Goal: Task Accomplishment & Management: Manage account settings

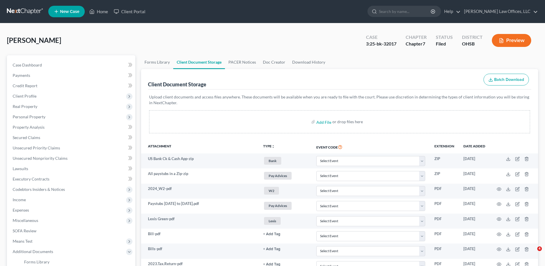
select select "7"
select select "37"
select select "52"
drag, startPoint x: 105, startPoint y: 11, endPoint x: 180, endPoint y: 22, distance: 76.3
click at [105, 11] on link "Home" at bounding box center [99, 11] width 24 height 10
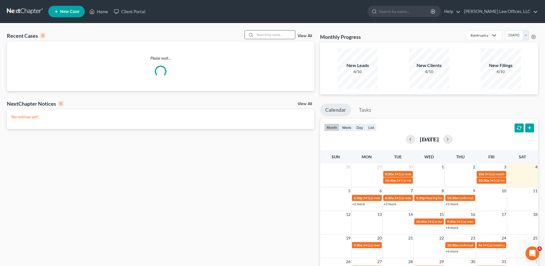
click at [278, 32] on input "search" at bounding box center [275, 34] width 40 height 8
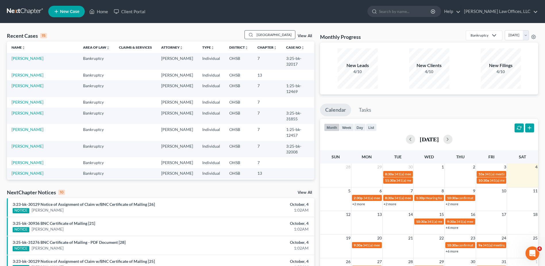
type input "[GEOGRAPHIC_DATA]"
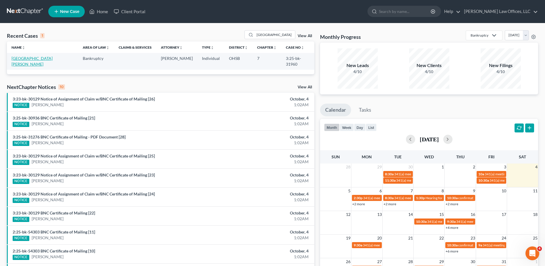
click at [26, 59] on link "[GEOGRAPHIC_DATA][PERSON_NAME]" at bounding box center [31, 61] width 41 height 11
select select "4"
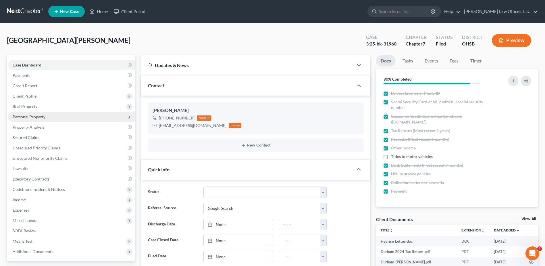
click at [34, 118] on span "Personal Property" at bounding box center [29, 116] width 33 height 5
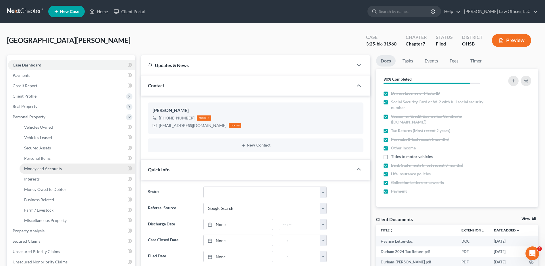
click at [39, 166] on span "Money and Accounts" at bounding box center [43, 168] width 38 height 5
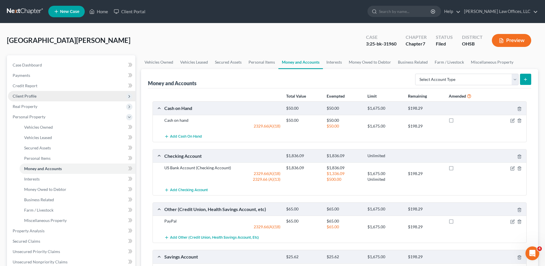
click at [30, 98] on span "Client Profile" at bounding box center [25, 95] width 24 height 5
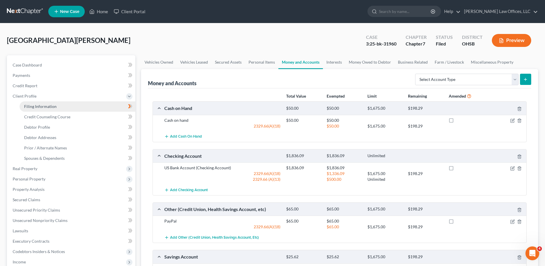
click at [32, 105] on span "Filing Information" at bounding box center [40, 106] width 32 height 5
select select "1"
select select "0"
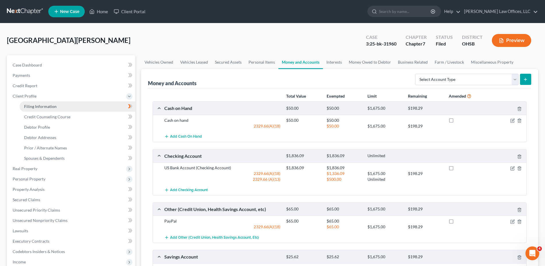
select select "36"
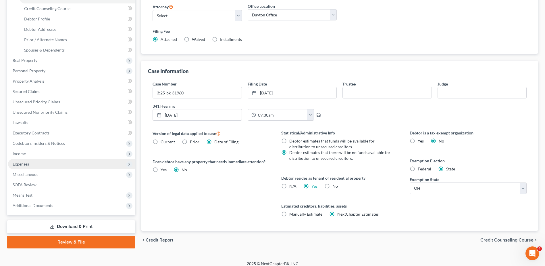
scroll to position [113, 0]
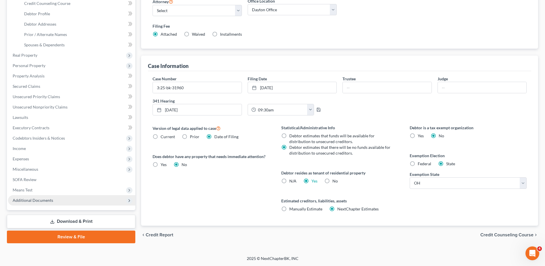
click at [33, 197] on span "Additional Documents" at bounding box center [71, 200] width 127 height 10
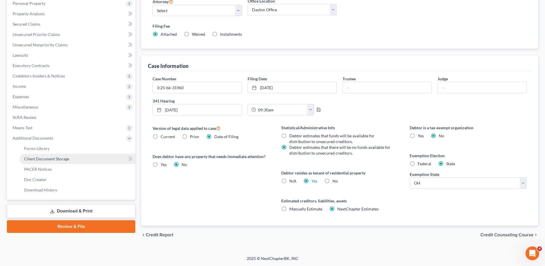
click at [57, 153] on link "Client Document Storage" at bounding box center [78, 158] width 116 height 10
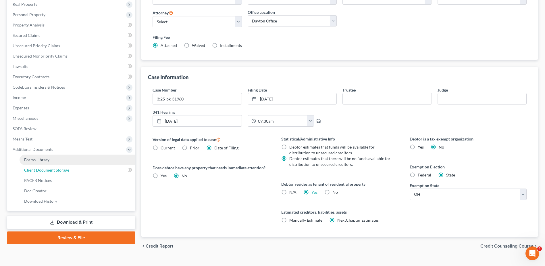
scroll to position [80, 0]
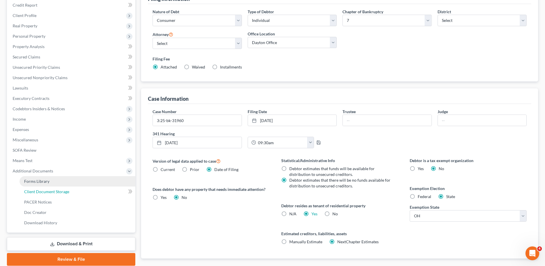
select select "52"
select select "7"
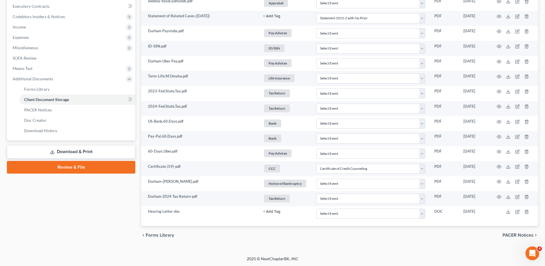
scroll to position [173, 0]
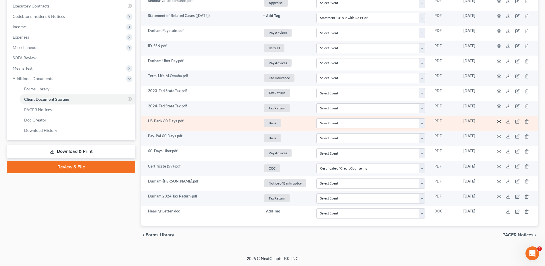
click at [499, 120] on icon "button" at bounding box center [499, 121] width 5 height 5
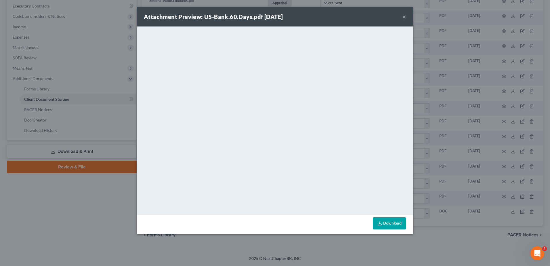
click at [402, 16] on button "×" at bounding box center [404, 16] width 4 height 7
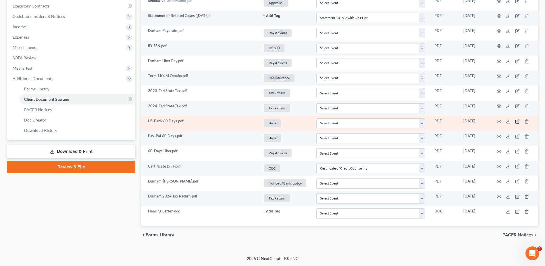
click at [517, 121] on icon "button" at bounding box center [517, 121] width 5 height 5
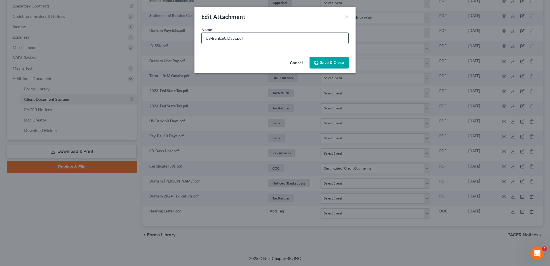
click at [220, 38] on input "US-Bank.60.Days.pdf" at bounding box center [274, 38] width 147 height 11
type input "US-Bank Ck.60.Days.pdf"
click at [327, 62] on span "Save & Close" at bounding box center [332, 62] width 24 height 5
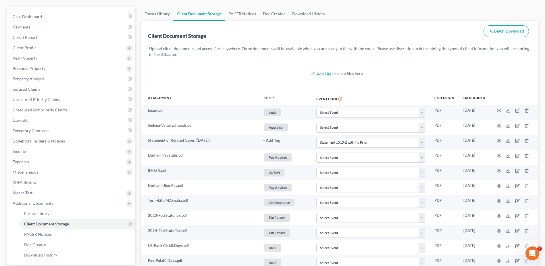
scroll to position [0, 0]
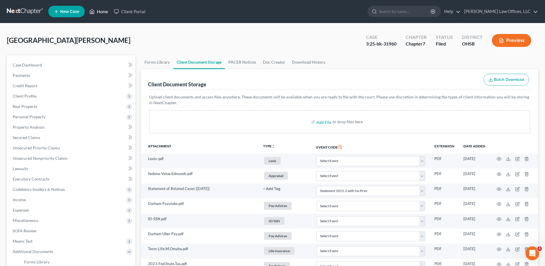
click at [98, 12] on link "Home" at bounding box center [99, 11] width 24 height 10
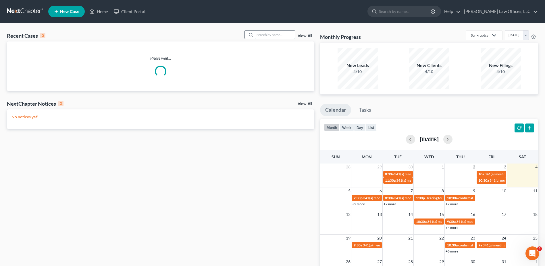
click at [273, 33] on input "search" at bounding box center [275, 34] width 40 height 8
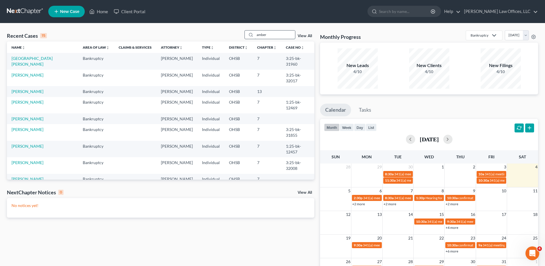
type input "amber"
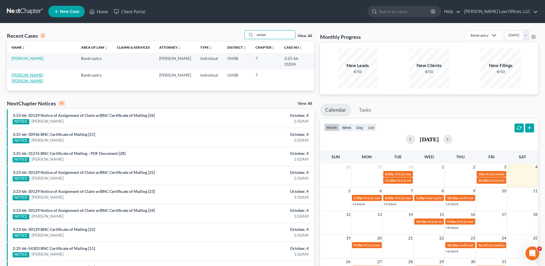
click at [30, 72] on link "[PERSON_NAME] [PERSON_NAME]" at bounding box center [27, 77] width 32 height 11
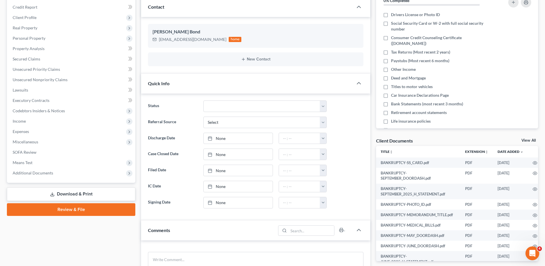
scroll to position [86, 0]
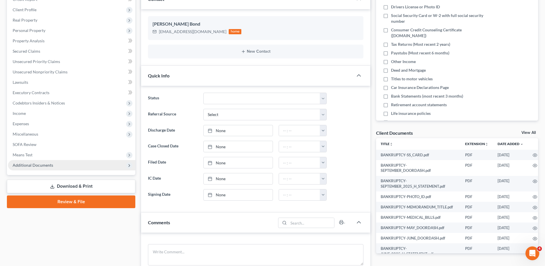
click at [51, 166] on span "Additional Documents" at bounding box center [33, 164] width 41 height 5
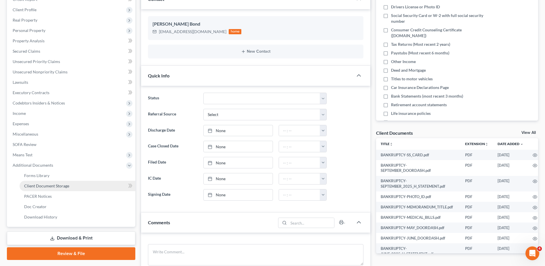
click at [50, 185] on span "Client Document Storage" at bounding box center [46, 185] width 45 height 5
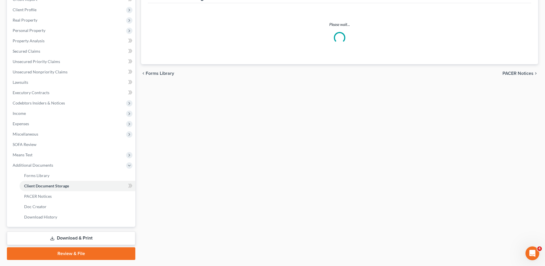
scroll to position [3, 0]
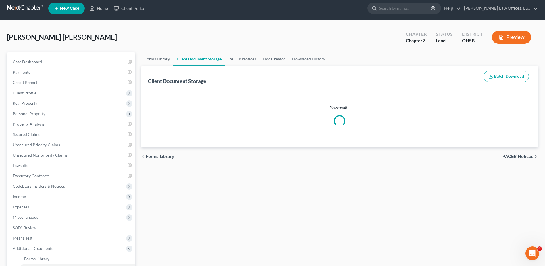
select select "7"
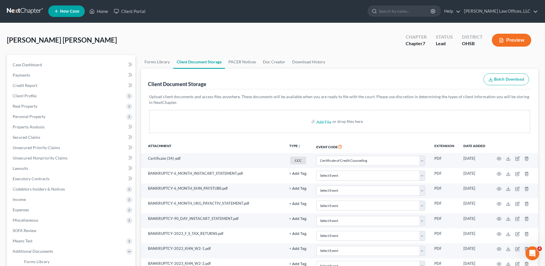
scroll to position [0, 0]
drag, startPoint x: 29, startPoint y: 64, endPoint x: 55, endPoint y: 72, distance: 27.9
click at [29, 64] on span "Case Dashboard" at bounding box center [27, 64] width 29 height 5
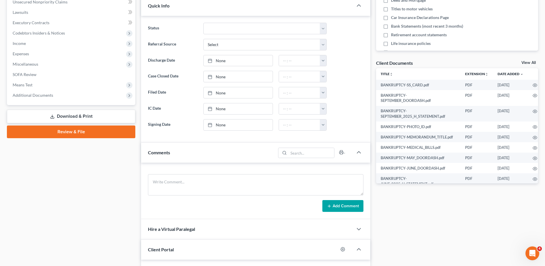
scroll to position [172, 0]
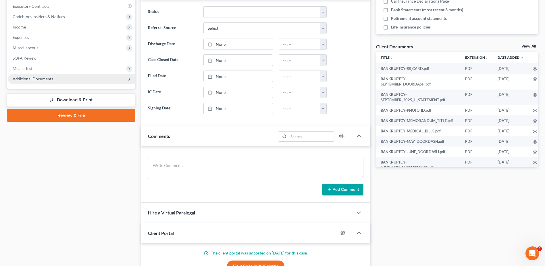
click at [51, 80] on span "Additional Documents" at bounding box center [33, 78] width 41 height 5
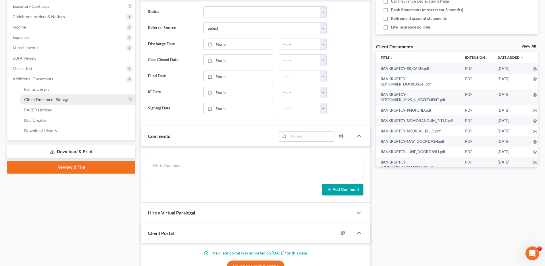
click at [50, 101] on span "Client Document Storage" at bounding box center [46, 99] width 45 height 5
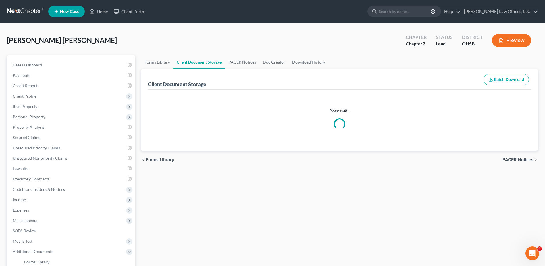
select select "7"
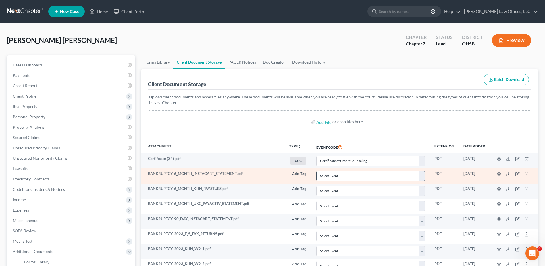
scroll to position [353, 0]
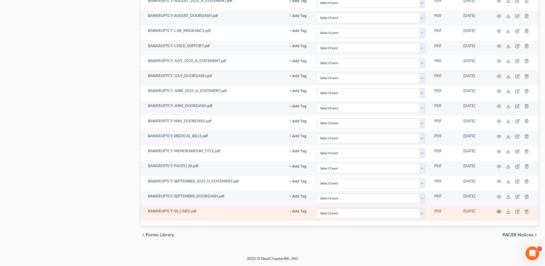
click at [500, 211] on icon "button" at bounding box center [499, 211] width 5 height 5
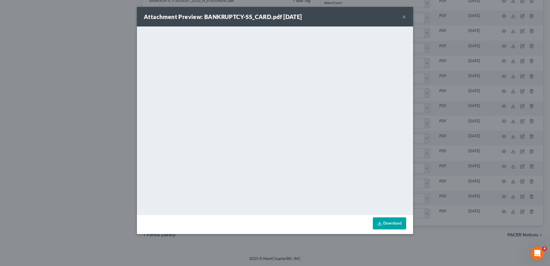
click at [404, 18] on button "×" at bounding box center [404, 16] width 4 height 7
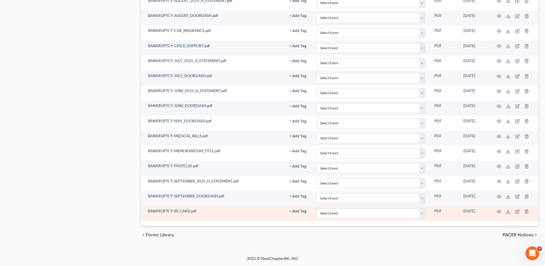
click at [295, 210] on button "+ Add Tag" at bounding box center [297, 211] width 17 height 4
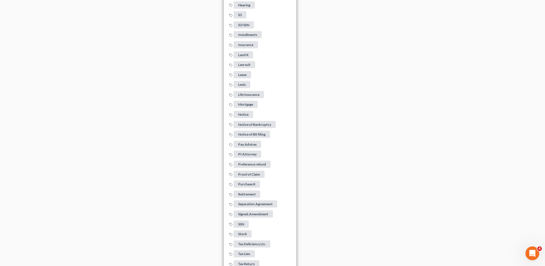
scroll to position [755, 0]
click at [242, 220] on span "SSN" at bounding box center [241, 223] width 15 height 7
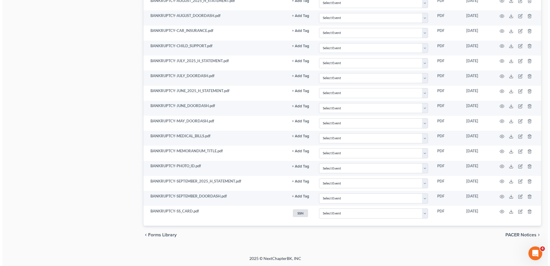
scroll to position [353, 0]
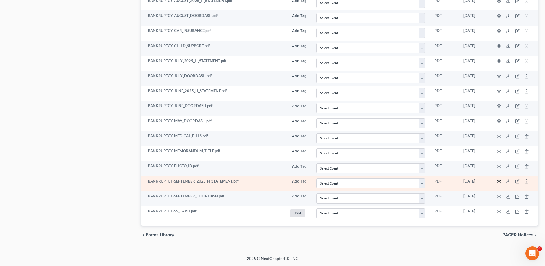
click at [498, 181] on icon "button" at bounding box center [499, 181] width 5 height 5
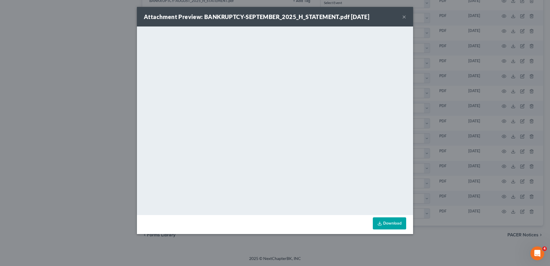
click at [404, 17] on button "×" at bounding box center [404, 16] width 4 height 7
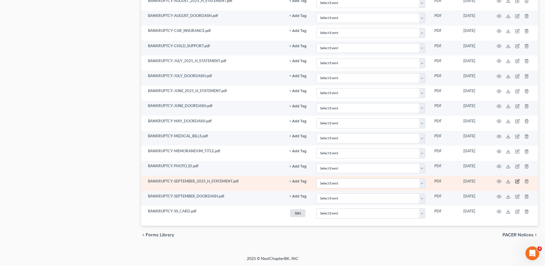
click at [516, 181] on icon "button" at bounding box center [517, 181] width 5 height 5
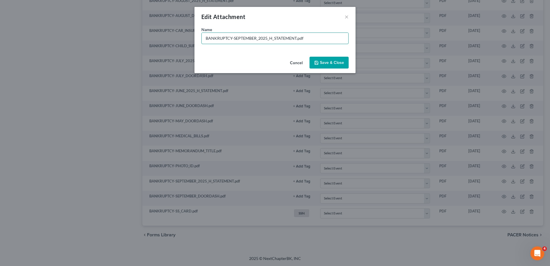
drag, startPoint x: 295, startPoint y: 39, endPoint x: 189, endPoint y: 40, distance: 105.8
click at [189, 40] on div "Edit Attachment × Name * BANKRUPTCY-SEPTEMBER_2025_H_STATEMENT.pdf Cancel Save …" at bounding box center [275, 133] width 550 height 266
type input "Huntington Checking September.pdf"
click at [330, 61] on span "Save & Close" at bounding box center [332, 62] width 24 height 5
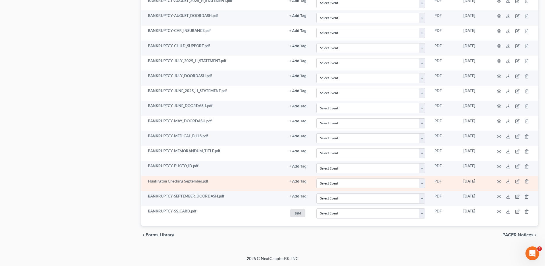
click at [296, 182] on button "+ Add Tag" at bounding box center [297, 181] width 17 height 4
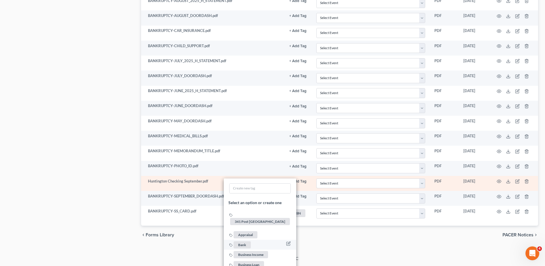
click at [241, 241] on span "Bank" at bounding box center [242, 244] width 17 height 7
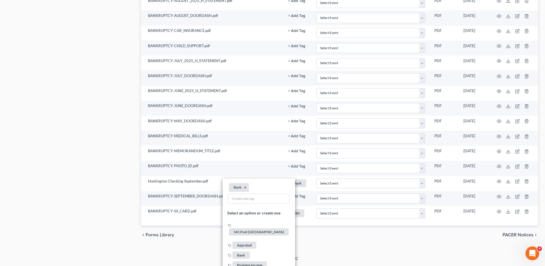
click at [370, 240] on div "chevron_left Forms Library PACER Notices chevron_right" at bounding box center [339, 234] width 397 height 18
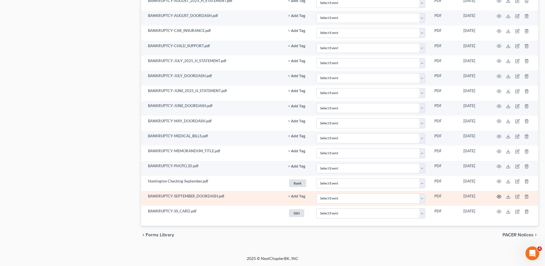
click at [498, 196] on icon "button" at bounding box center [499, 196] width 5 height 5
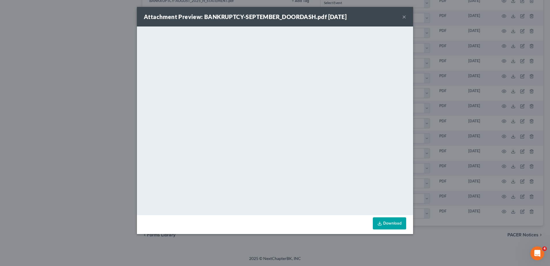
click at [402, 17] on button "×" at bounding box center [404, 16] width 4 height 7
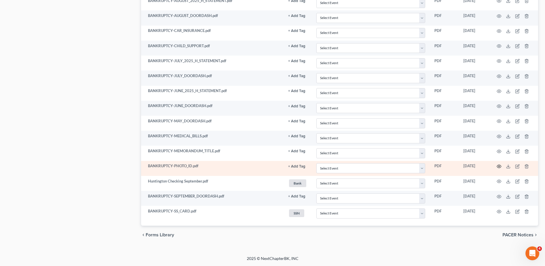
click at [499, 167] on icon "button" at bounding box center [499, 166] width 5 height 5
